Goal: Find specific page/section

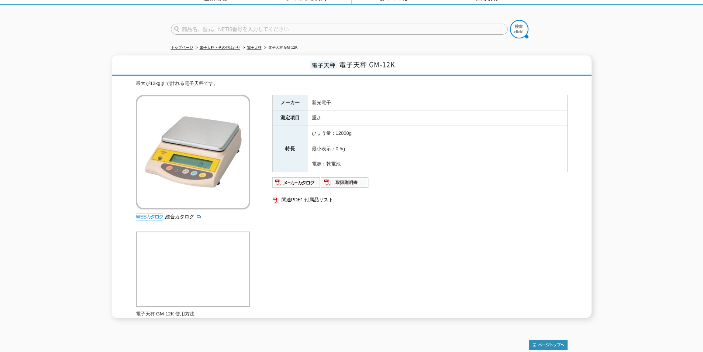
click at [241, 24] on input "text" at bounding box center [339, 29] width 337 height 11
type input "ビッグトルエコ"
click at [510, 20] on button at bounding box center [519, 29] width 18 height 18
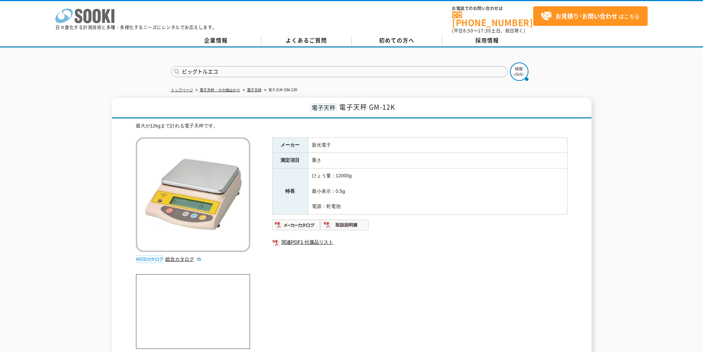
drag, startPoint x: 93, startPoint y: 12, endPoint x: 72, endPoint y: 17, distance: 21.7
click at [72, 17] on icon "株式会社 ソーキ" at bounding box center [84, 15] width 59 height 15
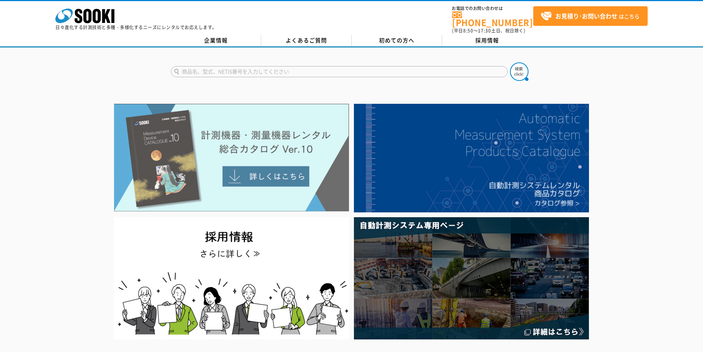
click at [235, 129] on img at bounding box center [231, 158] width 235 height 108
